Goal: Find specific page/section: Find specific page/section

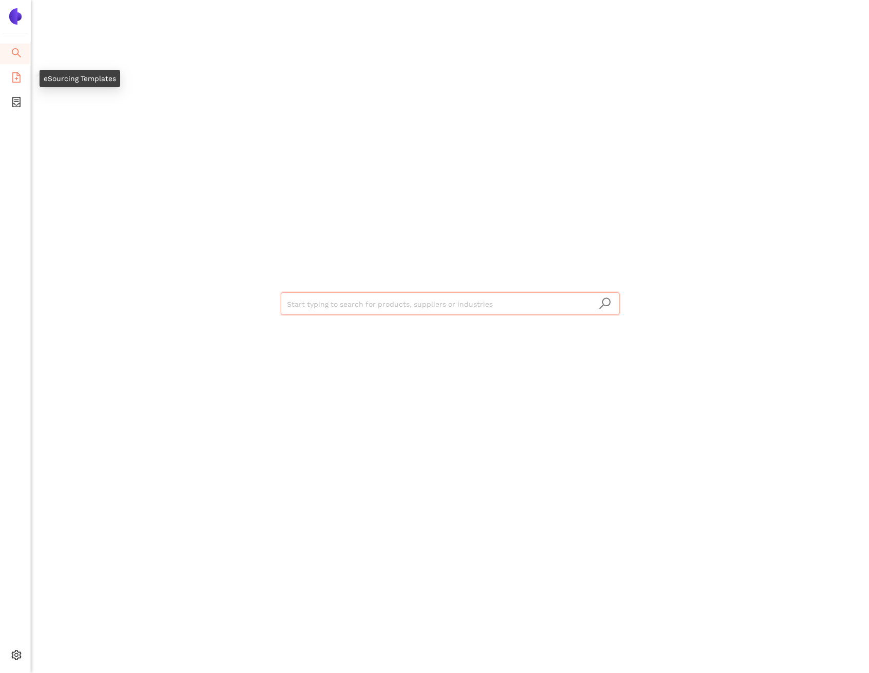
click at [18, 84] on span "file-add" at bounding box center [16, 79] width 10 height 21
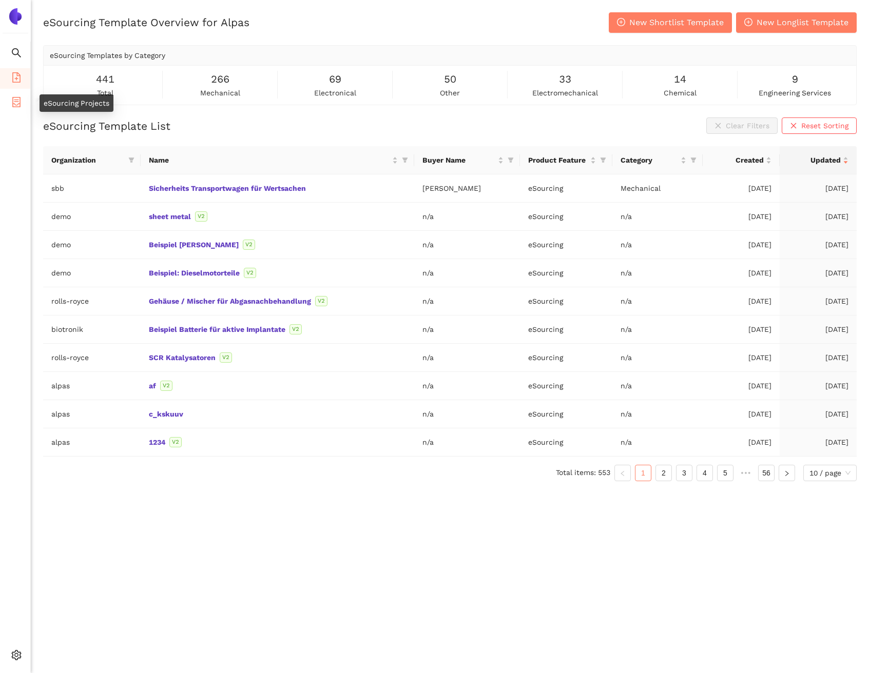
click at [16, 102] on icon "container" at bounding box center [16, 102] width 10 height 10
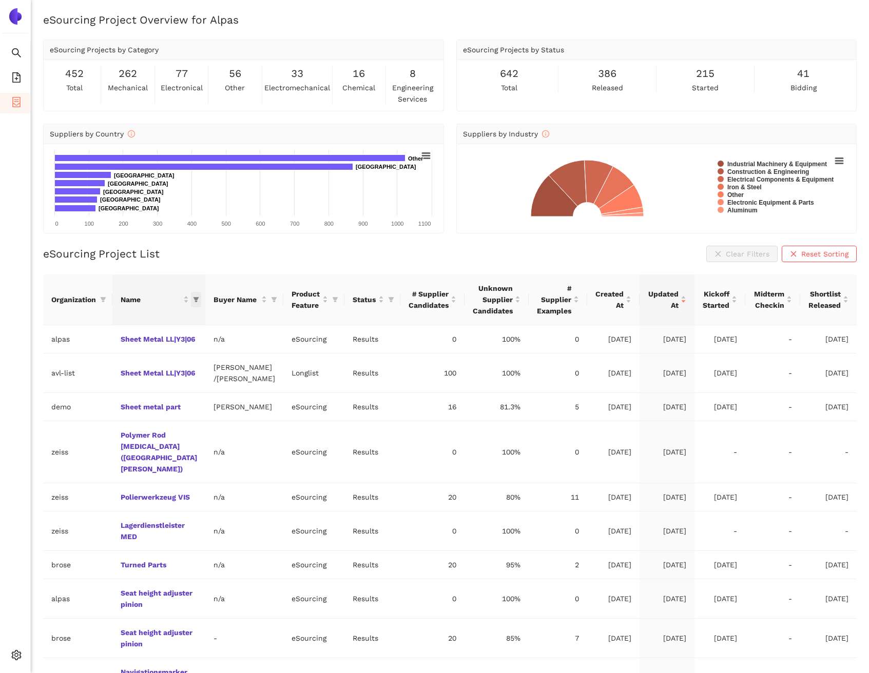
click at [193, 299] on icon "filter" at bounding box center [196, 300] width 6 height 6
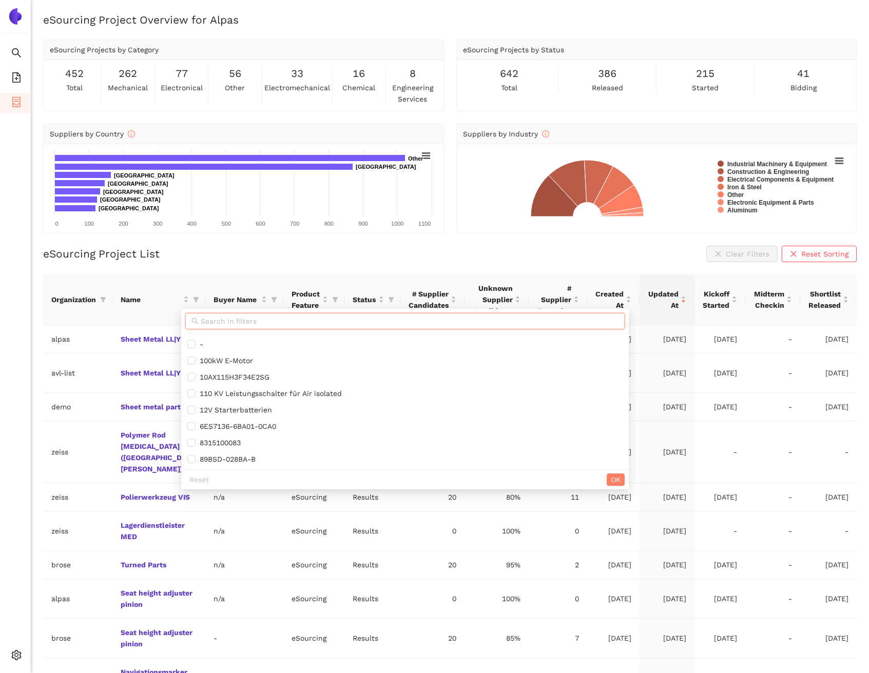
click at [206, 324] on input "text" at bounding box center [410, 321] width 418 height 11
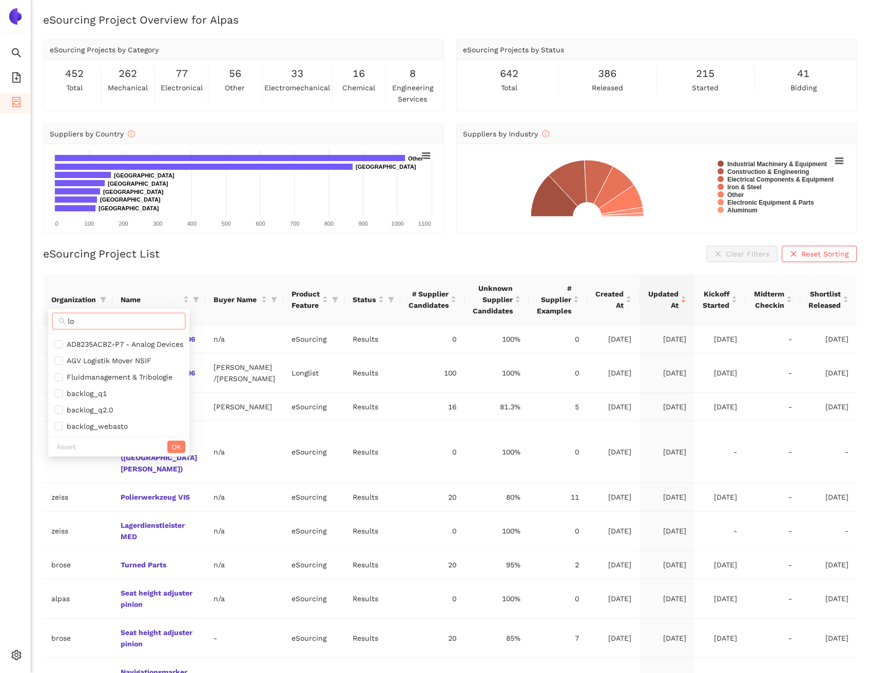
type input "l"
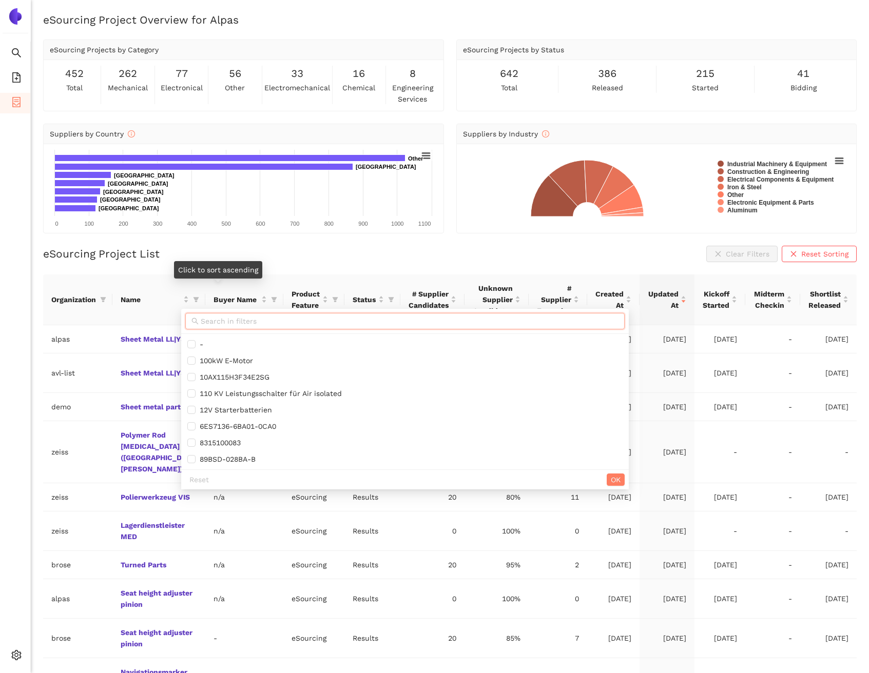
click at [216, 256] on div "eSourcing Project List Clear Filters Reset Sorting" at bounding box center [450, 254] width 814 height 16
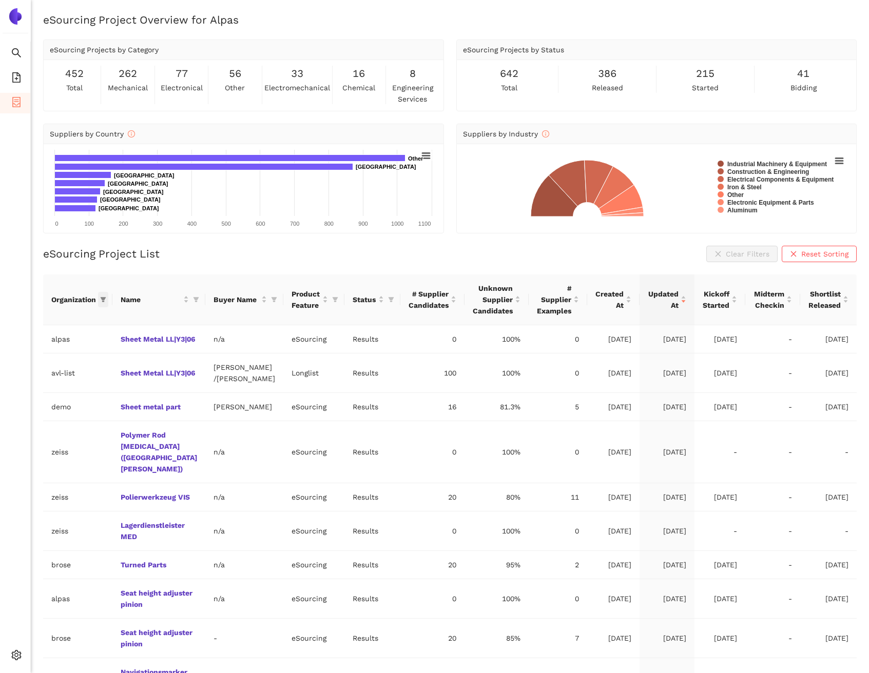
click at [101, 297] on icon "filter" at bounding box center [104, 299] width 6 height 5
click at [51, 316] on input "text" at bounding box center [71, 321] width 90 height 11
type input "zeiss"
click at [50, 353] on ul "zeiss" at bounding box center [58, 344] width 102 height 21
click at [71, 349] on span "zeiss" at bounding box center [57, 344] width 89 height 11
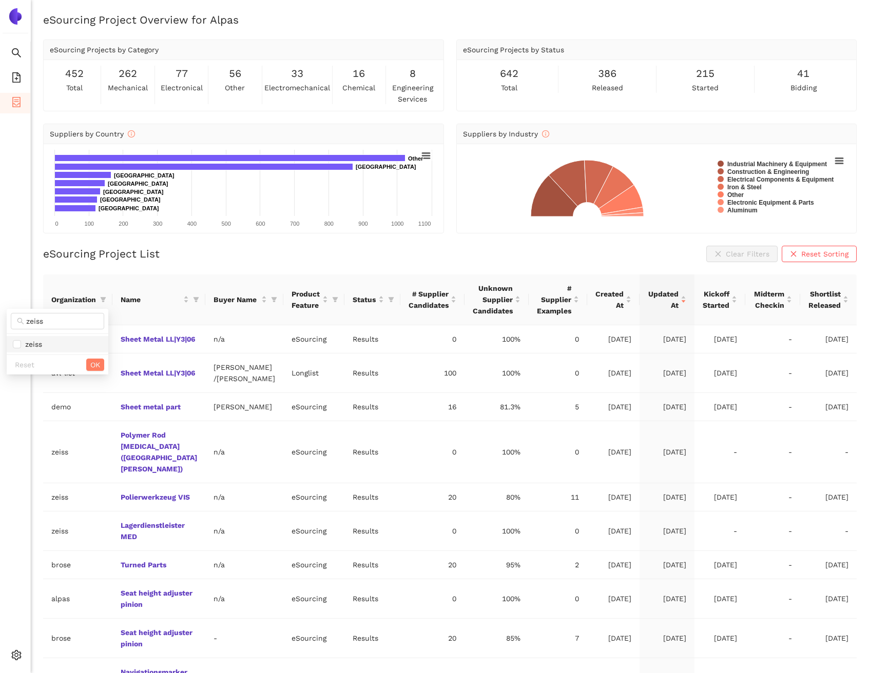
checkbox input "true"
click at [99, 365] on span "OK" at bounding box center [95, 364] width 10 height 11
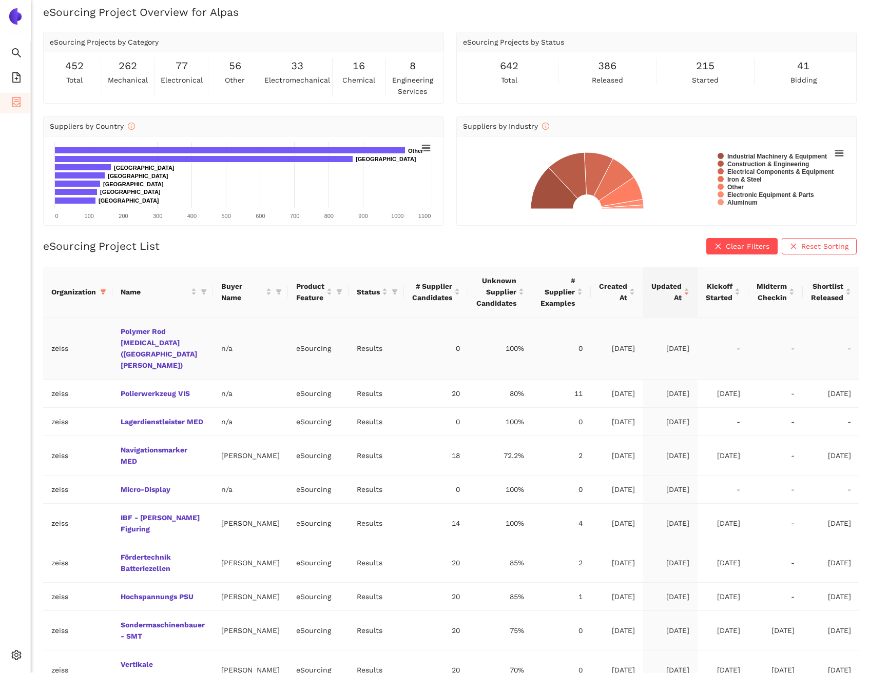
scroll to position [28, 0]
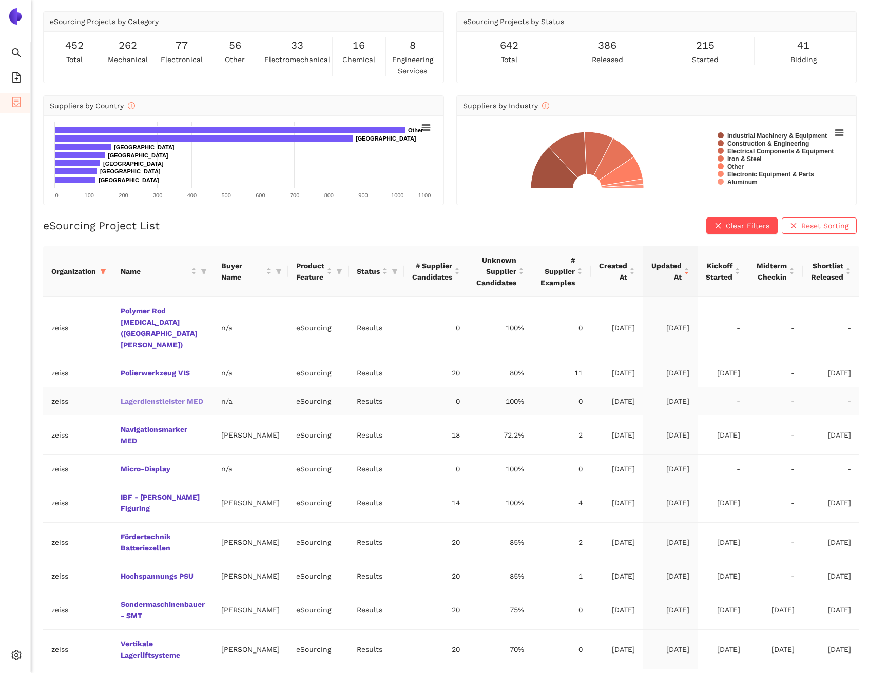
click at [0, 0] on link "Lagerdienstleister MED" at bounding box center [0, 0] width 0 height 0
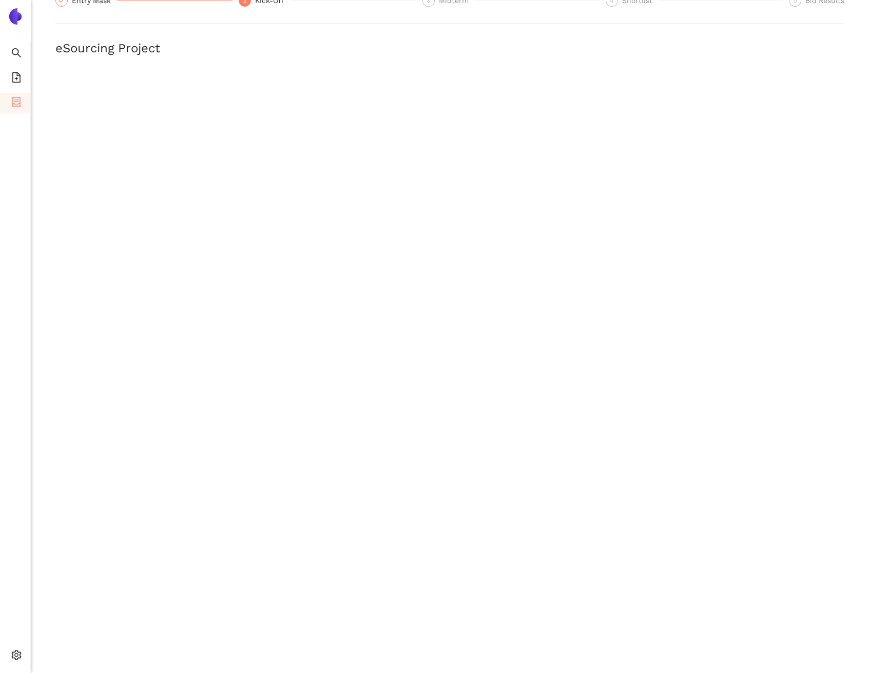
scroll to position [119, 0]
